Goal: Task Accomplishment & Management: Manage account settings

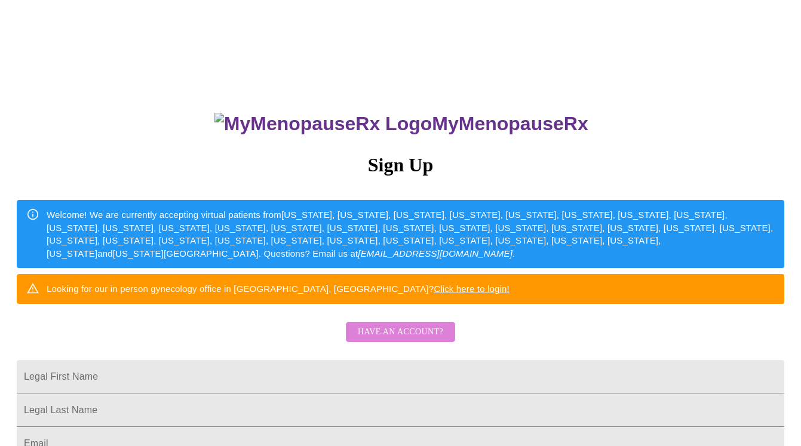
click at [405, 340] on span "Have an account?" at bounding box center [400, 332] width 85 height 15
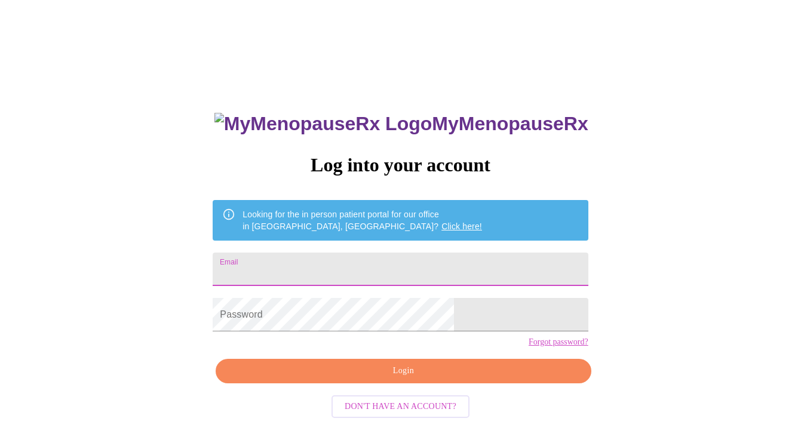
type input "[EMAIL_ADDRESS][DOMAIN_NAME]"
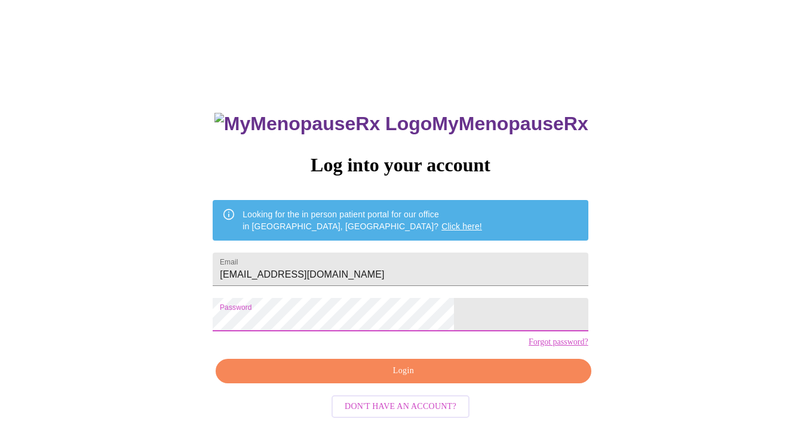
click at [337, 378] on span "Login" at bounding box center [402, 371] width 347 height 15
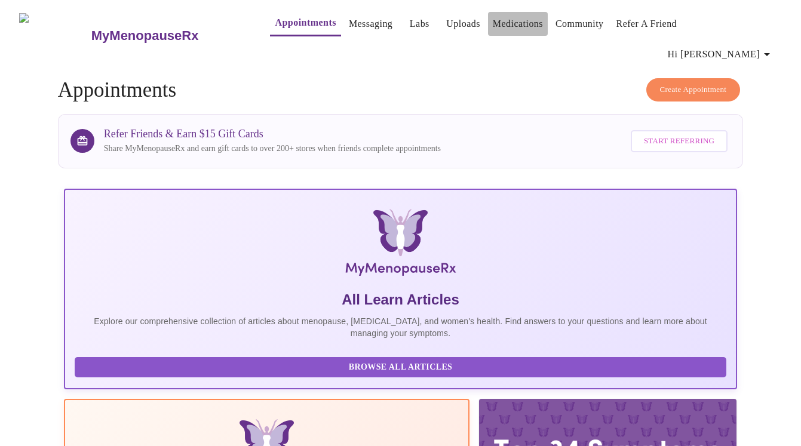
click at [492, 26] on link "Medications" at bounding box center [517, 24] width 50 height 17
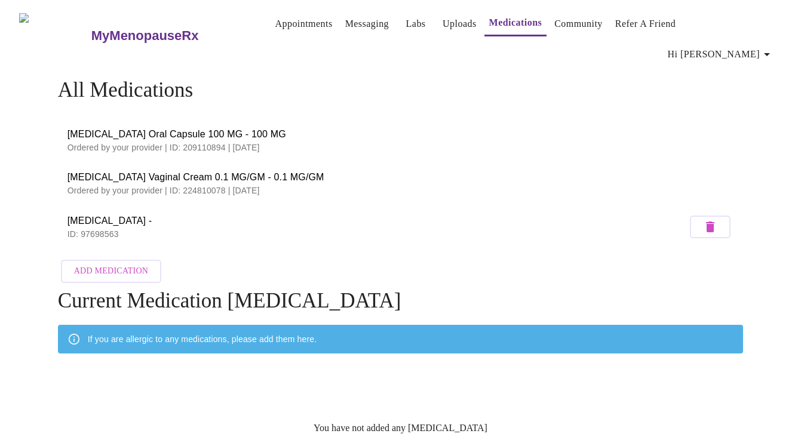
click at [742, 46] on span "Hi [PERSON_NAME]" at bounding box center [720, 54] width 106 height 17
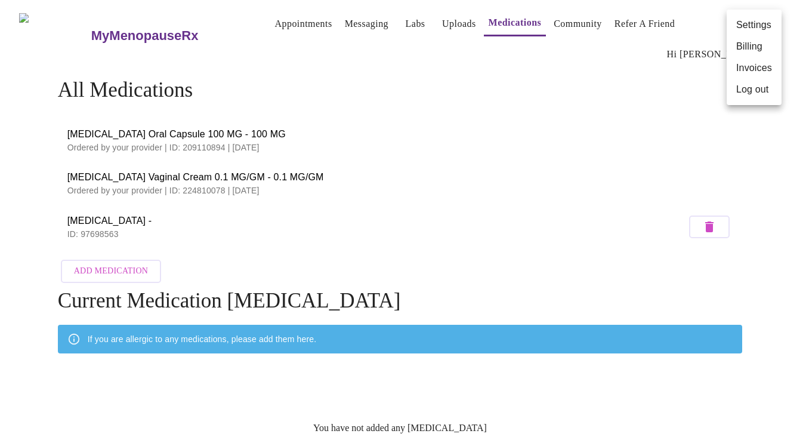
click at [741, 26] on li "Settings" at bounding box center [754, 24] width 55 height 21
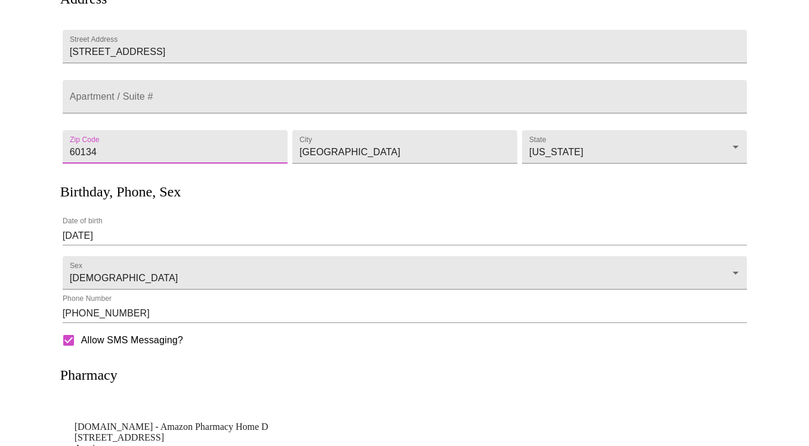
scroll to position [217, 0]
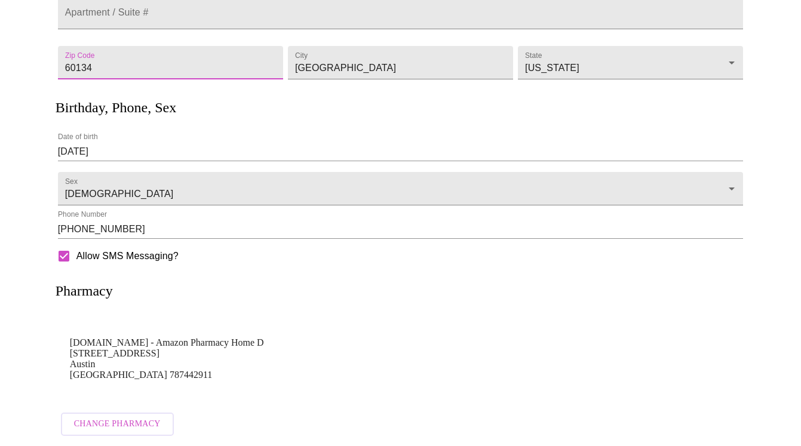
click at [141, 417] on span "Change Pharmacy" at bounding box center [117, 424] width 87 height 15
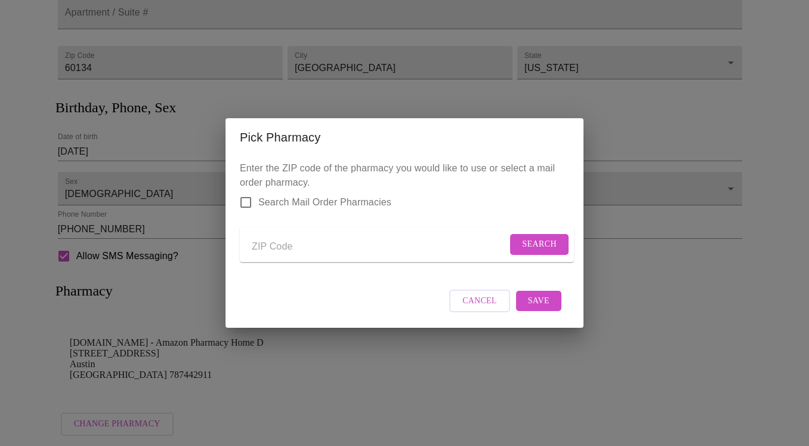
click at [290, 247] on input "Send a message to your care team" at bounding box center [379, 246] width 255 height 19
click at [522, 247] on span "Search" at bounding box center [539, 244] width 35 height 15
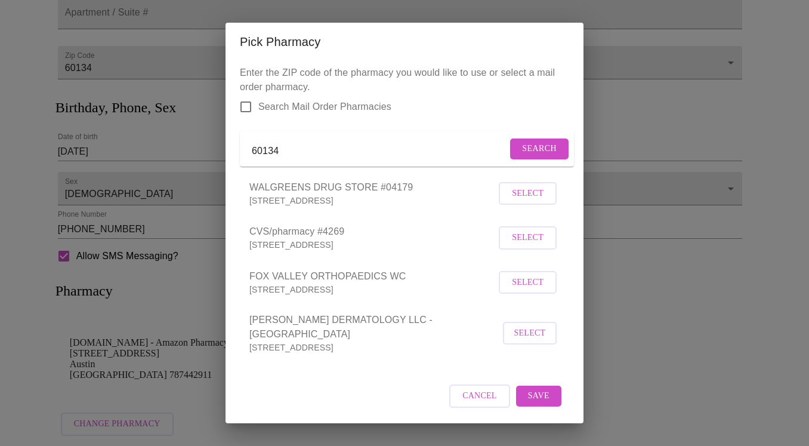
click at [327, 161] on input "60134" at bounding box center [379, 150] width 255 height 19
type input "60510"
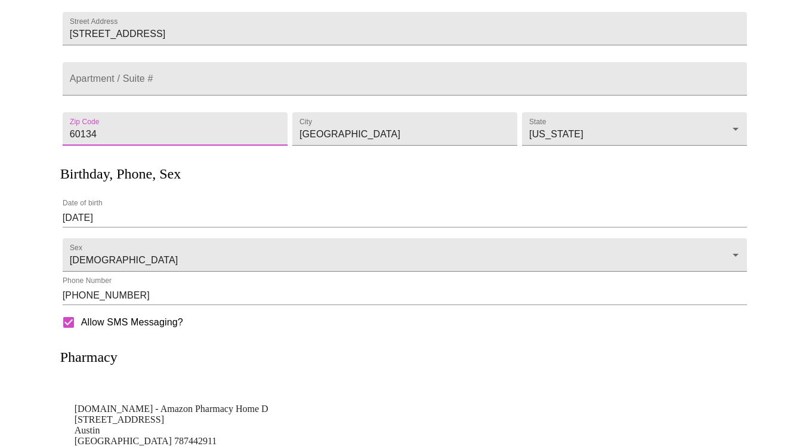
scroll to position [217, 0]
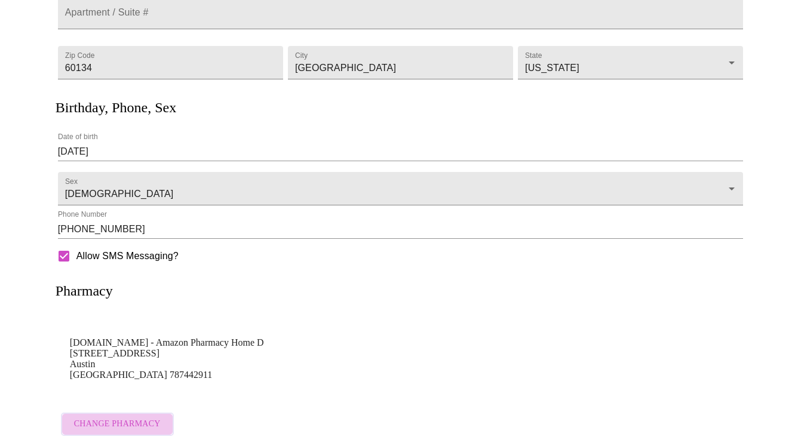
click at [119, 417] on span "Change Pharmacy" at bounding box center [117, 424] width 87 height 15
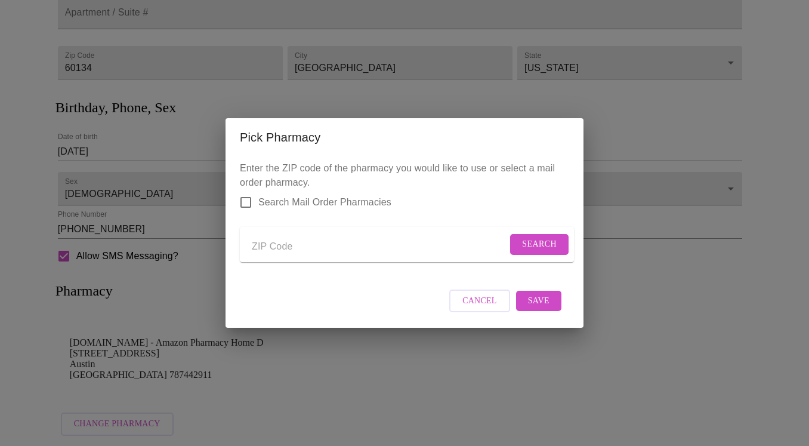
click at [282, 244] on input "Send a message to your care team" at bounding box center [379, 246] width 255 height 19
type input "60510"
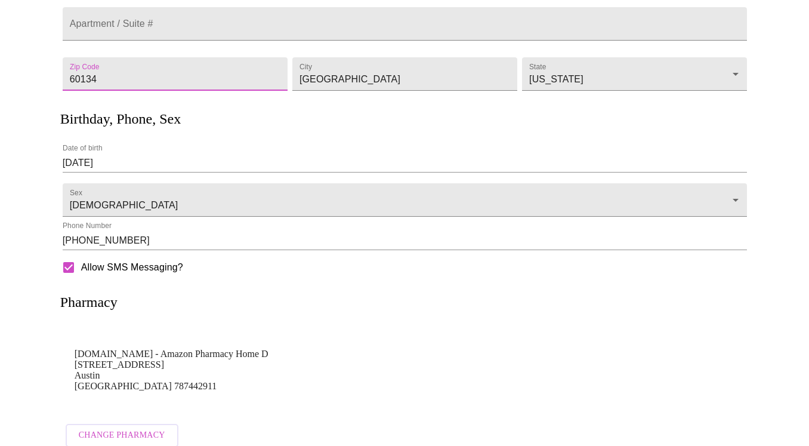
scroll to position [217, 0]
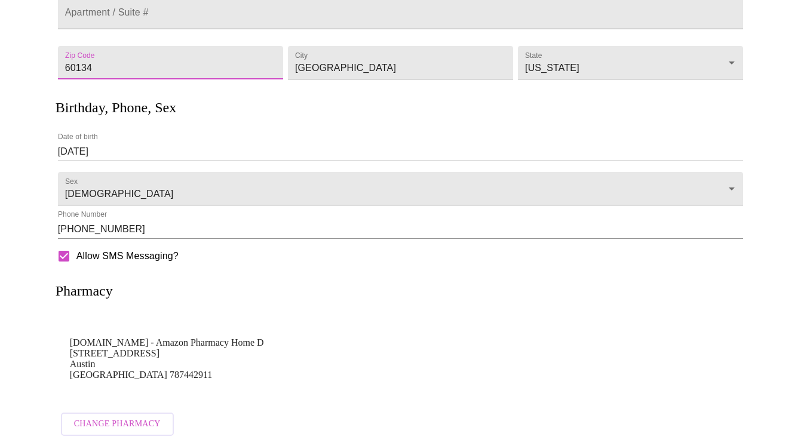
click at [119, 417] on span "Change Pharmacy" at bounding box center [117, 424] width 87 height 15
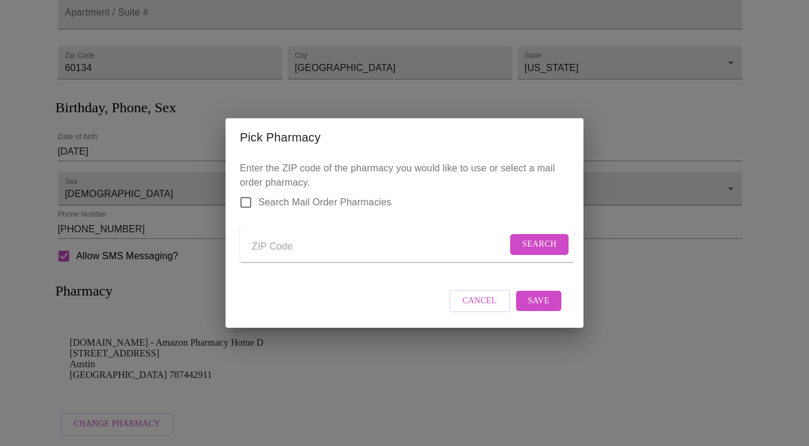
click at [287, 247] on input "Send a message to your care team" at bounding box center [379, 246] width 255 height 19
type input "60510"
click at [535, 241] on span "Search" at bounding box center [539, 244] width 35 height 15
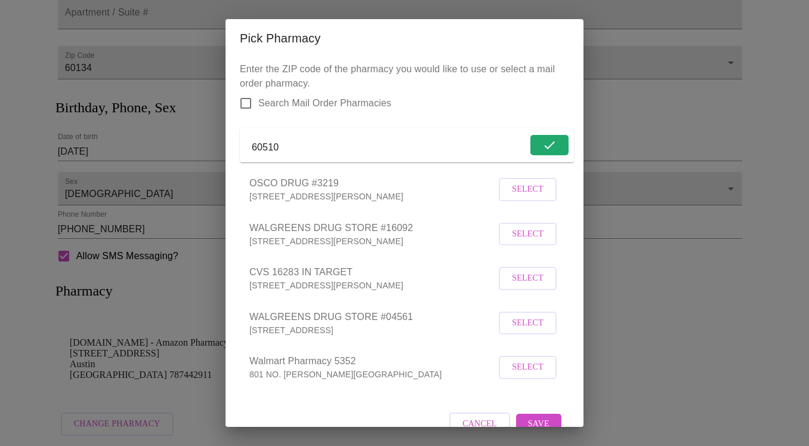
click at [525, 286] on span "Select" at bounding box center [528, 278] width 32 height 15
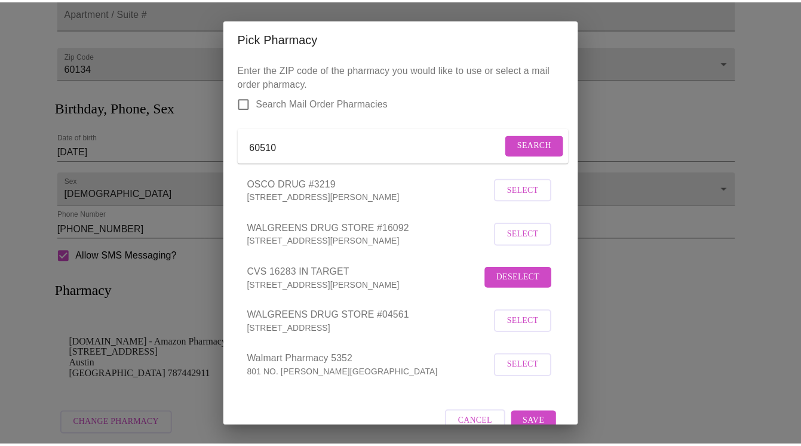
scroll to position [38, 0]
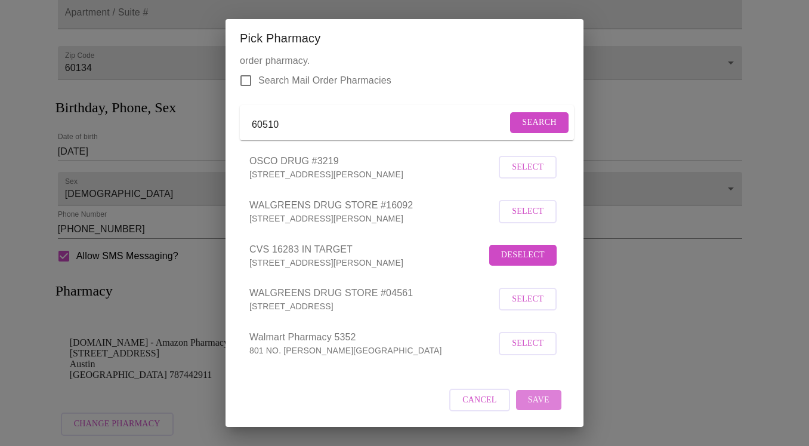
click at [537, 401] on span "Save" at bounding box center [538, 400] width 21 height 15
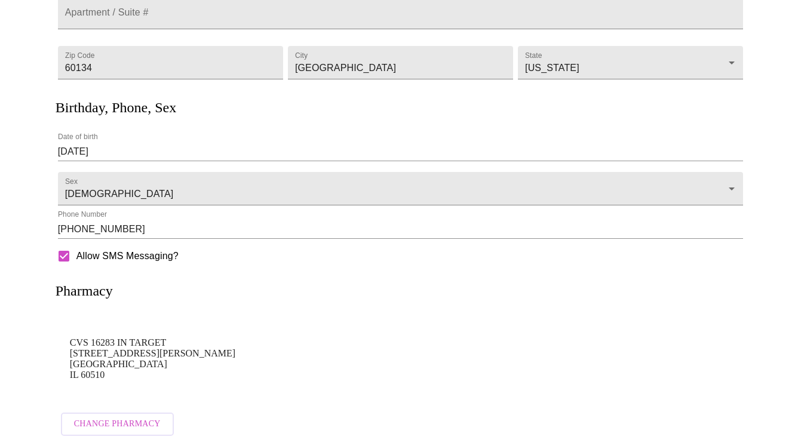
click at [136, 417] on span "Change Pharmacy" at bounding box center [117, 424] width 87 height 15
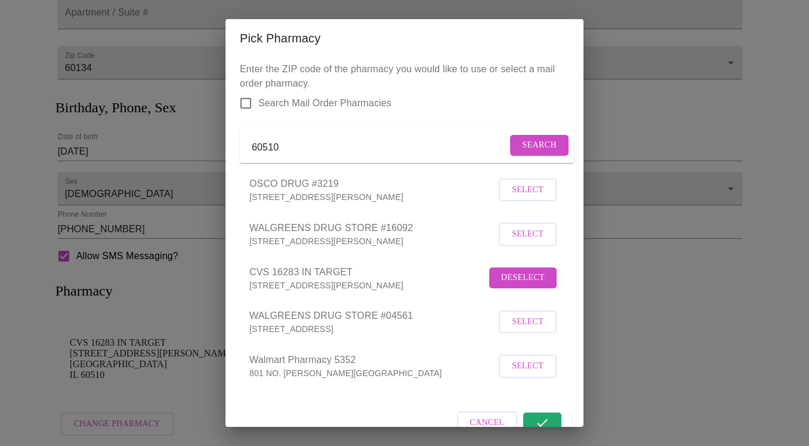
click at [468, 42] on h2 "Pick Pharmacy" at bounding box center [405, 38] width 330 height 19
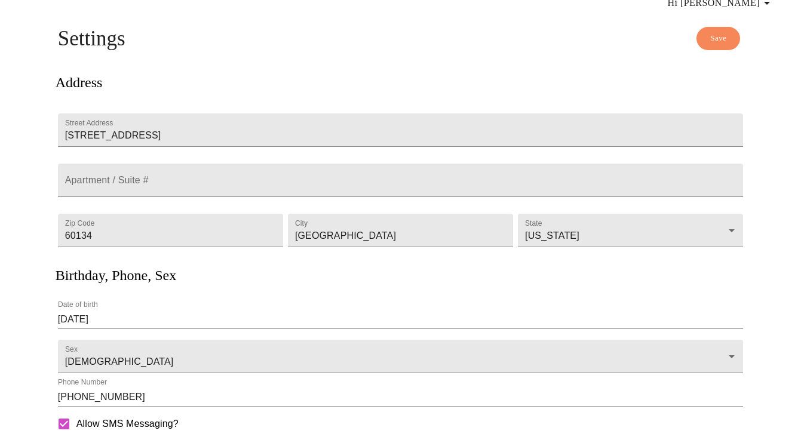
scroll to position [0, 0]
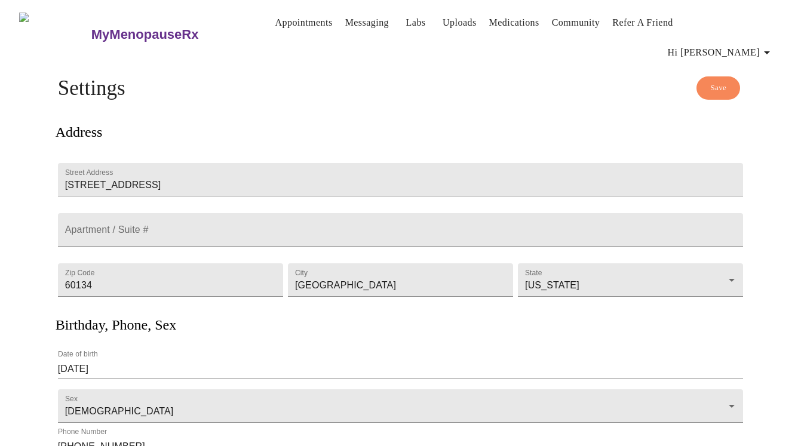
click at [489, 24] on link "Medications" at bounding box center [514, 22] width 50 height 17
